Goal: Task Accomplishment & Management: Manage account settings

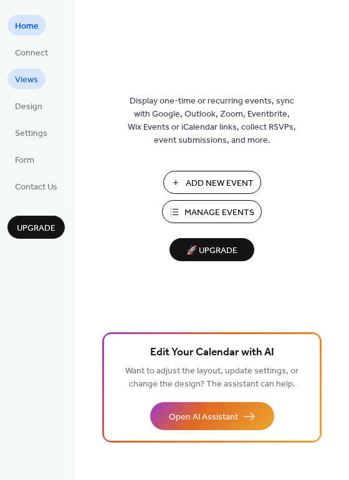
click at [31, 75] on span "Views" at bounding box center [26, 80] width 23 height 13
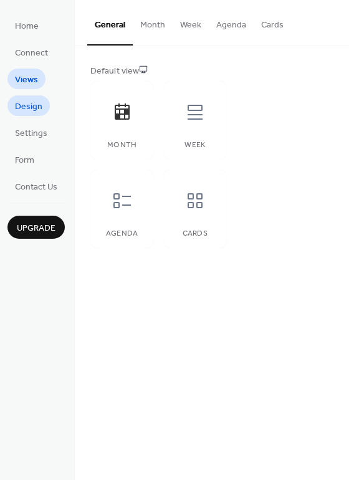
click at [36, 111] on span "Design" at bounding box center [28, 106] width 27 height 13
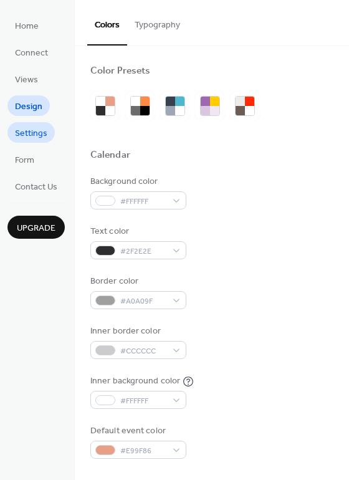
click at [33, 128] on span "Settings" at bounding box center [31, 133] width 32 height 13
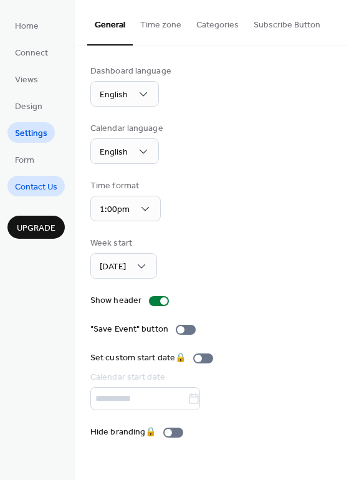
click at [37, 186] on span "Contact Us" at bounding box center [36, 187] width 42 height 13
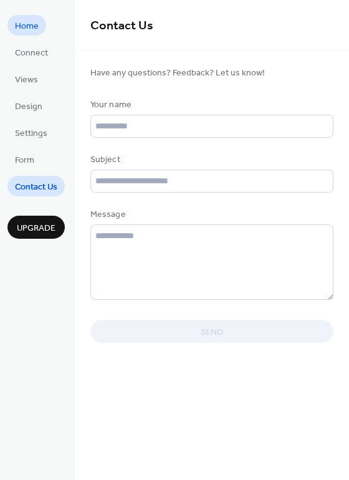
click at [28, 31] on span "Home" at bounding box center [27, 26] width 24 height 13
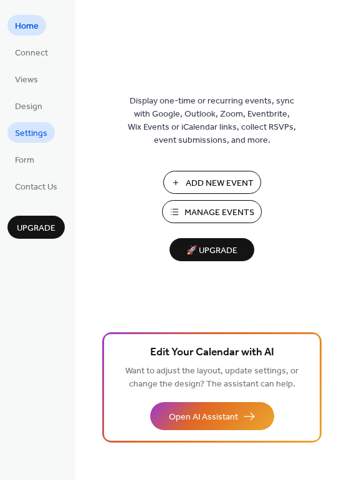
click at [31, 136] on span "Settings" at bounding box center [31, 133] width 32 height 13
click at [203, 185] on span "Add New Event" at bounding box center [220, 183] width 68 height 13
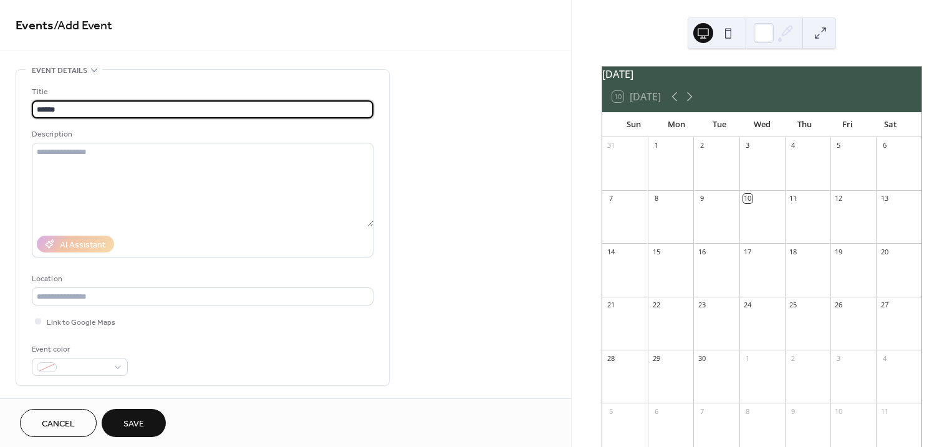
type input "*******"
click at [69, 418] on span "Cancel" at bounding box center [58, 424] width 33 height 13
